Goal: Task Accomplishment & Management: Complete application form

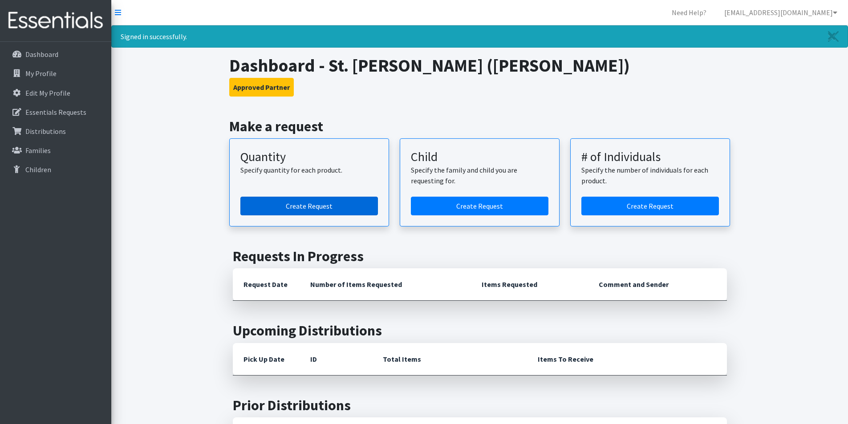
click at [275, 206] on link "Create Request" at bounding box center [309, 206] width 138 height 19
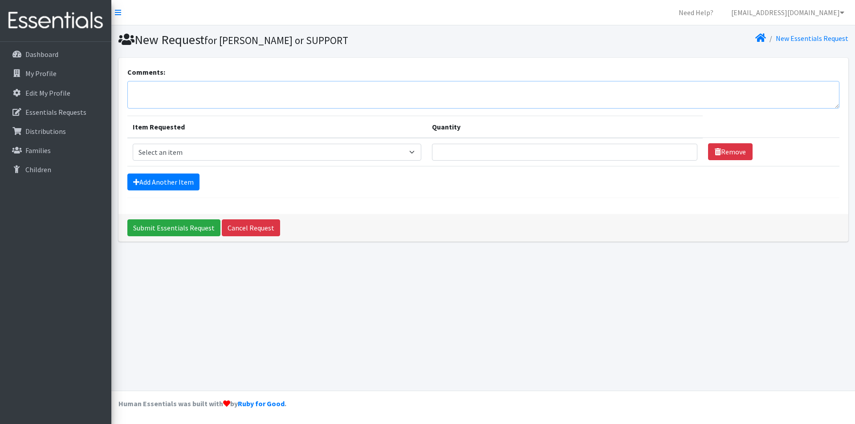
click at [255, 93] on textarea "Comments:" at bounding box center [483, 95] width 712 height 28
type textarea "Will pick up [DATE]. Thank you!"
click at [382, 152] on select "Select an item Diaper (Size 2) Diaper (Size 3) Diaper (Size 4) Diaper (Size 5) …" at bounding box center [277, 152] width 288 height 17
select select "2960"
click at [133, 144] on select "Select an item Diaper (Size 2) Diaper (Size 3) Diaper (Size 4) Diaper (Size 5) …" at bounding box center [277, 152] width 288 height 17
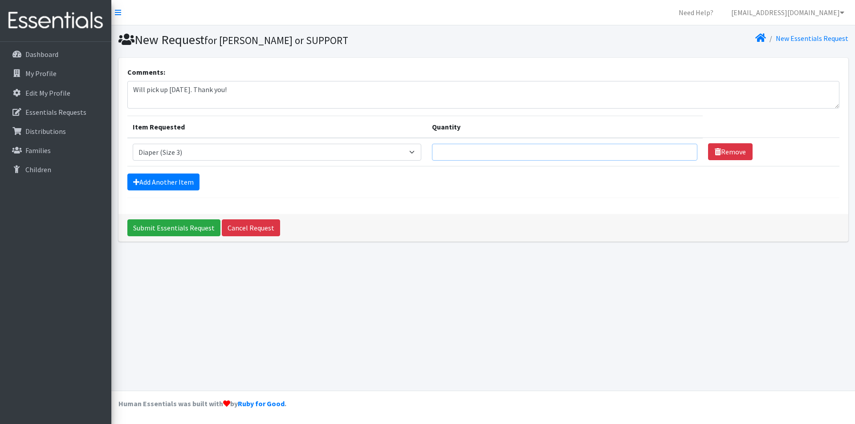
click at [458, 150] on input "Quantity" at bounding box center [564, 152] width 265 height 17
type input "250"
click at [133, 179] on icon at bounding box center [136, 181] width 6 height 7
click at [148, 186] on link "Add Another Item" at bounding box center [163, 182] width 72 height 17
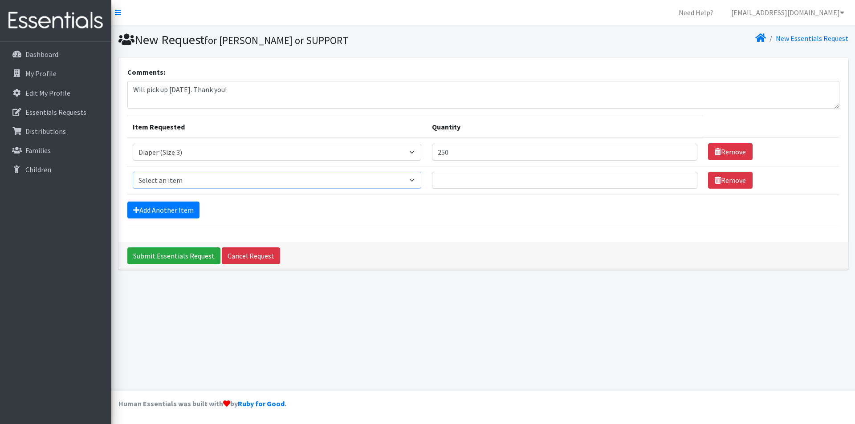
click at [183, 182] on select "Select an item Diaper (Size 2) Diaper (Size 3) Diaper (Size 4) Diaper (Size 5) …" at bounding box center [277, 180] width 288 height 17
select select "2961"
click at [133, 172] on select "Select an item Diaper (Size 2) Diaper (Size 3) Diaper (Size 4) Diaper (Size 5) …" at bounding box center [277, 180] width 288 height 17
click at [453, 181] on input "Quantity" at bounding box center [564, 180] width 265 height 17
type input "500"
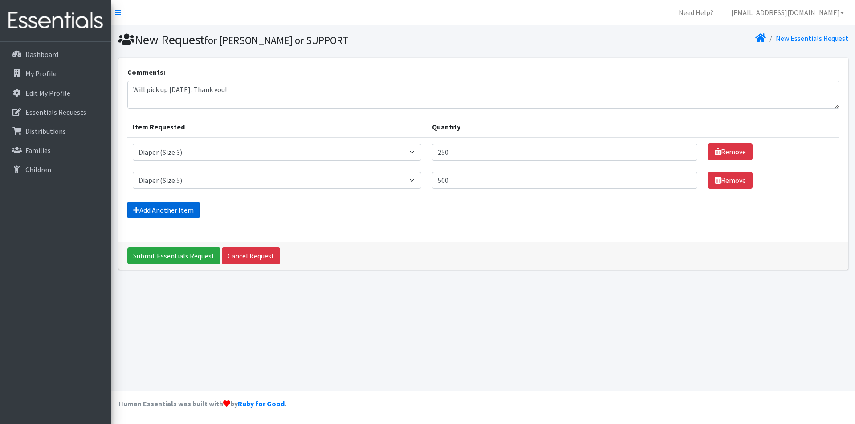
click at [156, 215] on link "Add Another Item" at bounding box center [163, 210] width 72 height 17
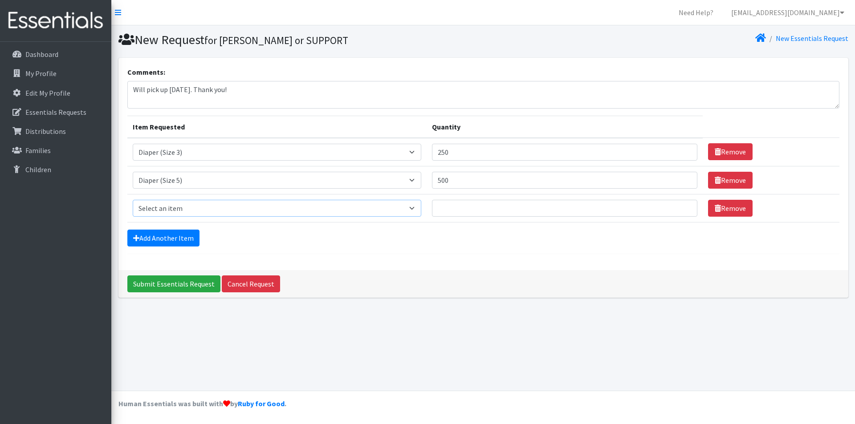
click at [165, 207] on select "Select an item Diaper (Size 2) Diaper (Size 3) Diaper (Size 4) Diaper (Size 5) …" at bounding box center [277, 208] width 288 height 17
select select "2950"
click at [133, 200] on select "Select an item Diaper (Size 2) Diaper (Size 3) Diaper (Size 4) Diaper (Size 5) …" at bounding box center [277, 208] width 288 height 17
click at [473, 207] on input "Quantity" at bounding box center [564, 208] width 265 height 17
type input "500"
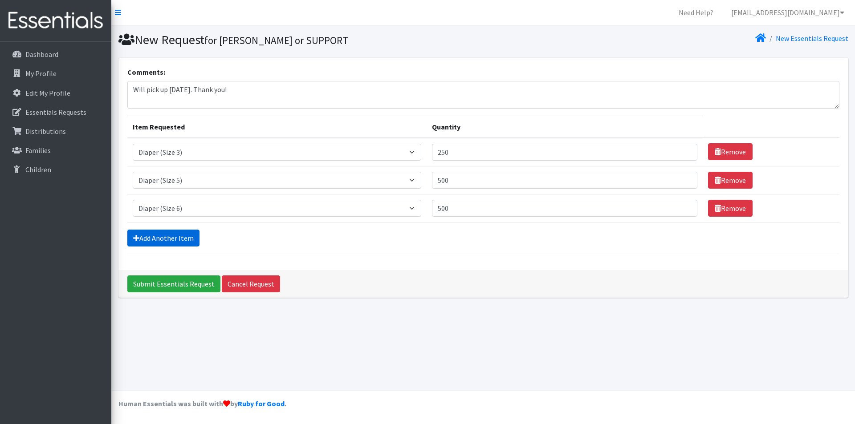
click at [157, 235] on link "Add Another Item" at bounding box center [163, 238] width 72 height 17
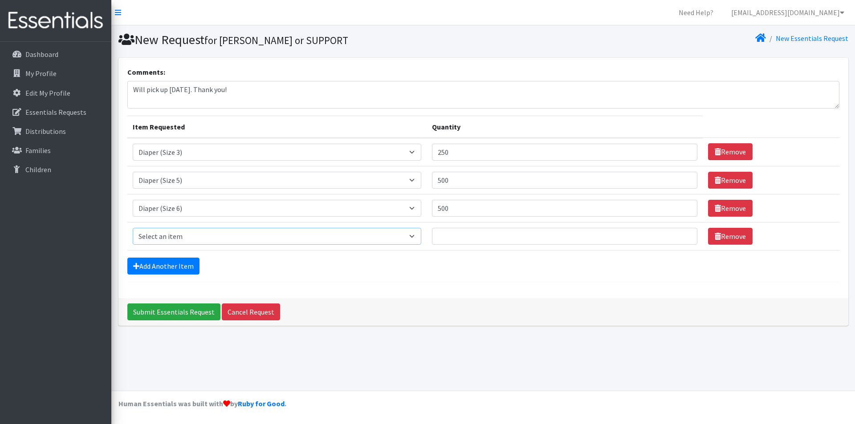
click at [157, 235] on select "Select an item Diaper (Size 2) Diaper (Size 3) Diaper (Size 4) Diaper (Size 5) …" at bounding box center [277, 236] width 288 height 17
select select "2937"
click at [133, 228] on select "Select an item Diaper (Size 2) Diaper (Size 3) Diaper (Size 4) Diaper (Size 5) …" at bounding box center [277, 236] width 288 height 17
click at [449, 231] on input "Quantity" at bounding box center [564, 236] width 265 height 17
type input "72"
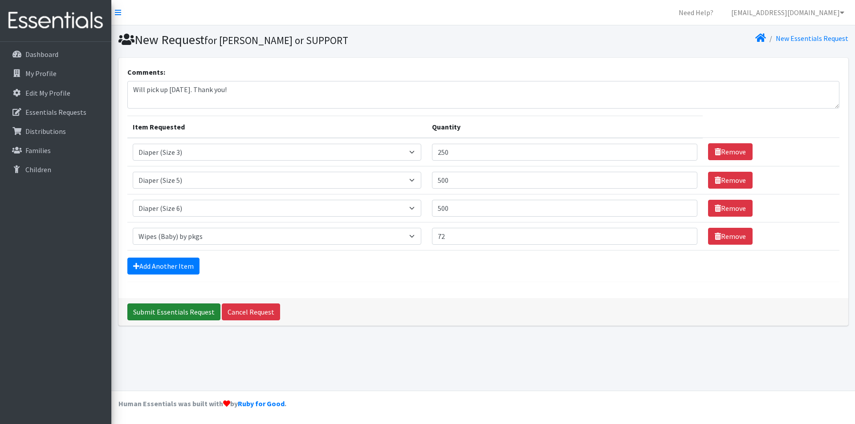
click at [145, 312] on input "Submit Essentials Request" at bounding box center [173, 312] width 93 height 17
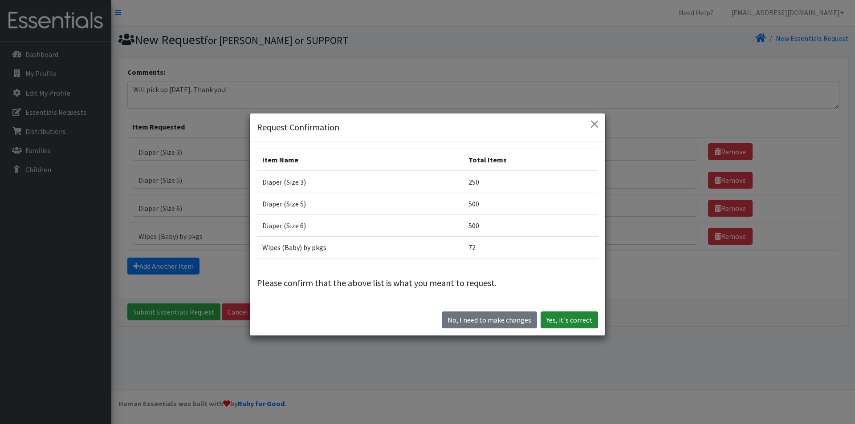
click at [568, 315] on button "Yes, it's correct" at bounding box center [568, 320] width 57 height 17
